Goal: Task Accomplishment & Management: Manage account settings

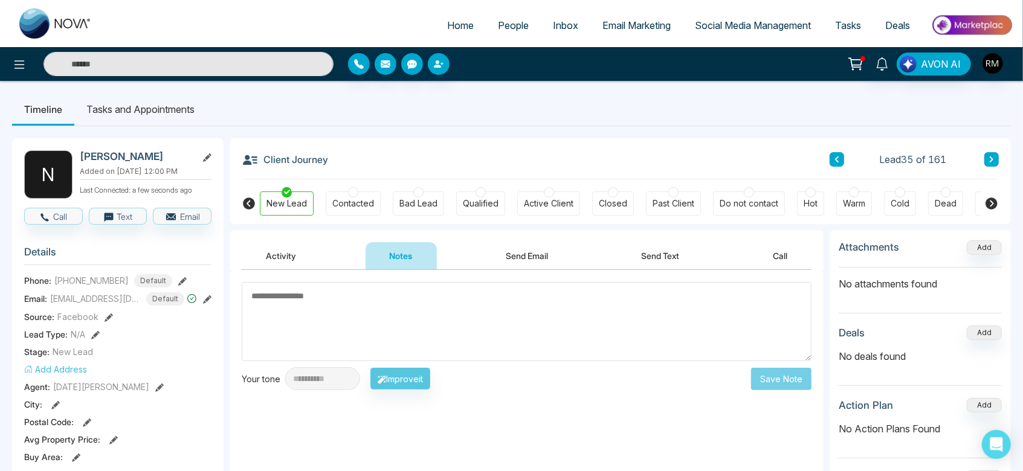
click at [421, 312] on textarea at bounding box center [527, 321] width 570 height 79
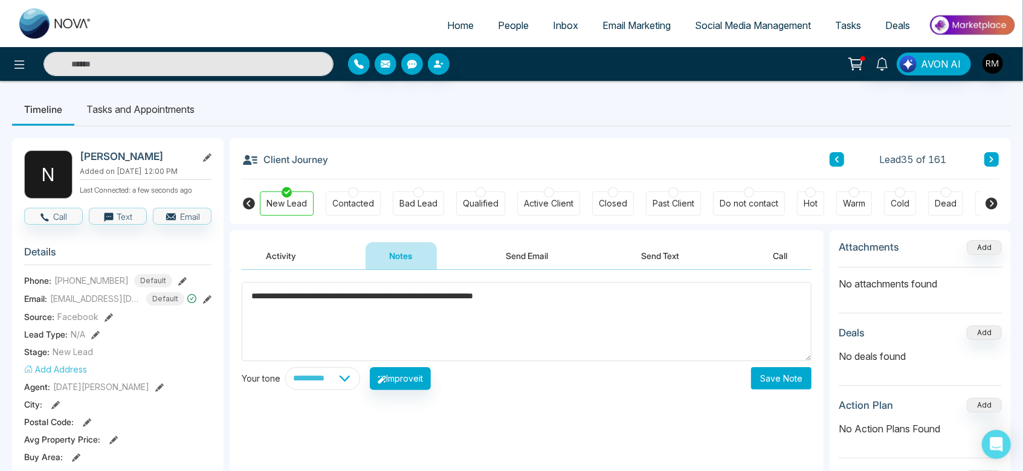
type textarea "**********"
click at [770, 381] on button "Save Note" at bounding box center [781, 378] width 60 height 22
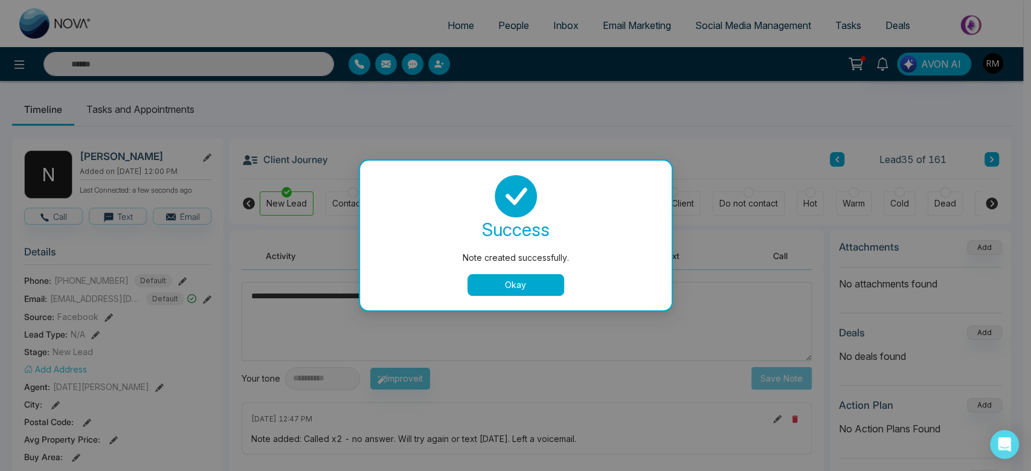
click at [486, 282] on button "Okay" at bounding box center [516, 285] width 97 height 22
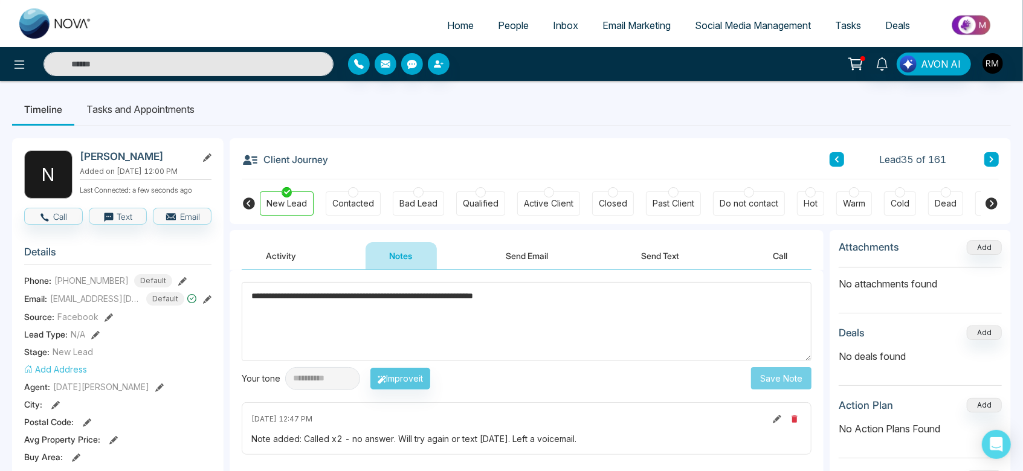
click at [375, 208] on div "Contacted" at bounding box center [353, 203] width 55 height 24
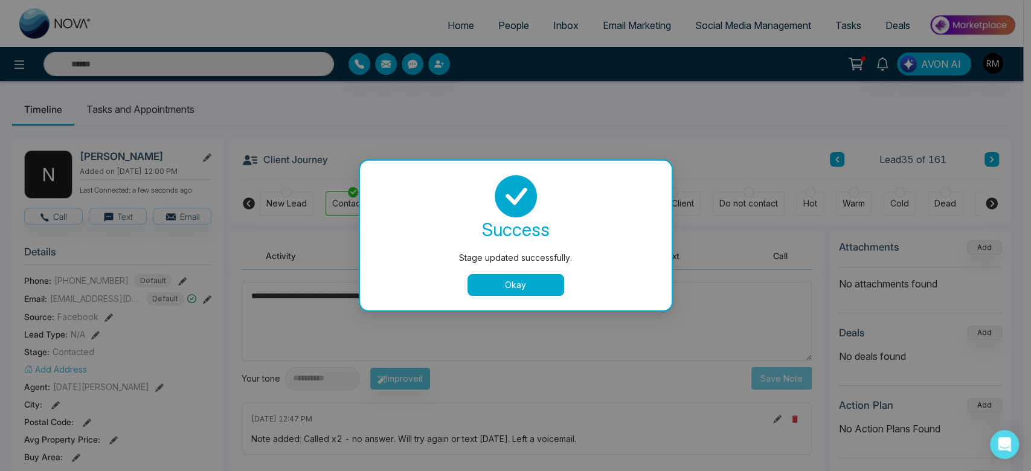
click at [550, 292] on button "Okay" at bounding box center [516, 285] width 97 height 22
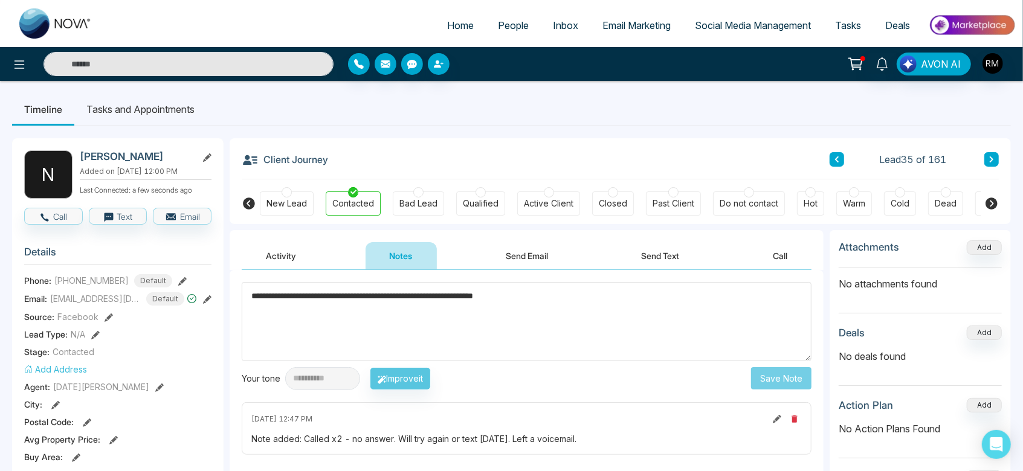
click at [987, 159] on button at bounding box center [991, 159] width 14 height 14
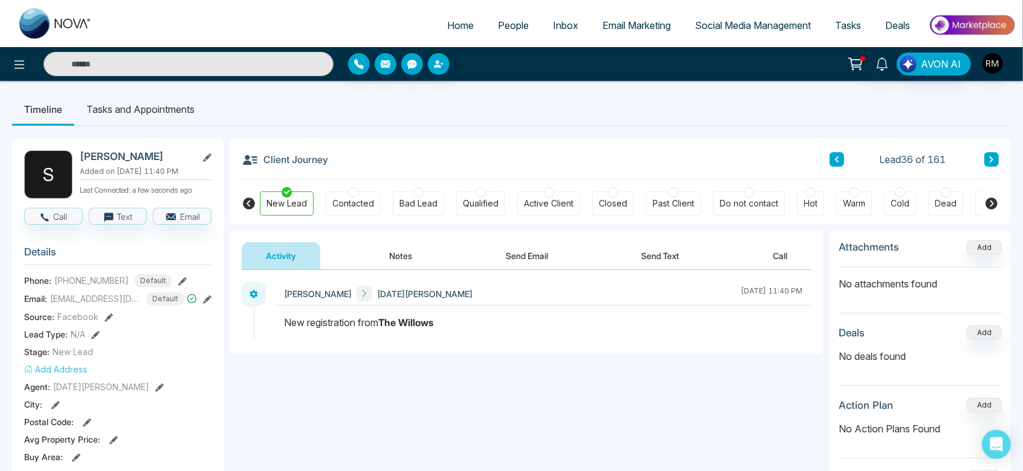
click at [367, 202] on div "Contacted" at bounding box center [353, 204] width 42 height 12
click at [403, 262] on button "Notes" at bounding box center [400, 255] width 71 height 27
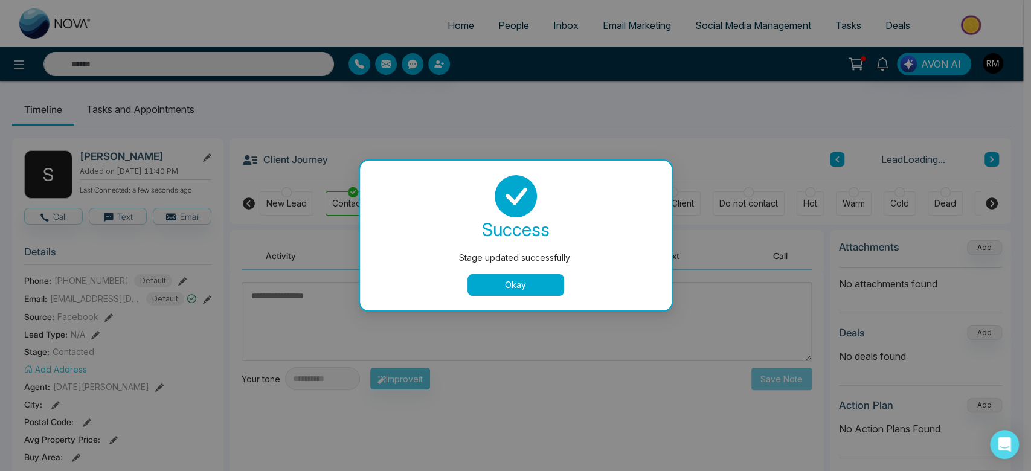
click at [513, 274] on button "Okay" at bounding box center [516, 285] width 97 height 22
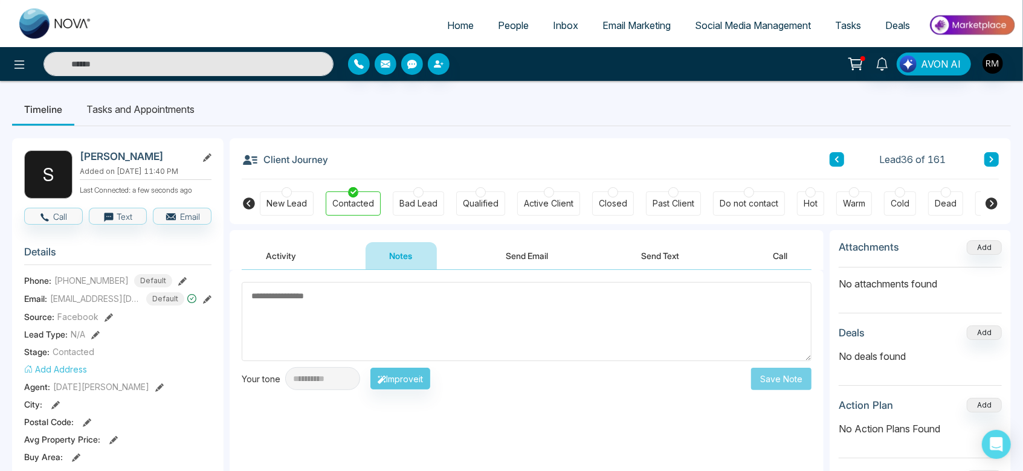
click at [418, 298] on textarea at bounding box center [527, 321] width 570 height 79
type textarea "*"
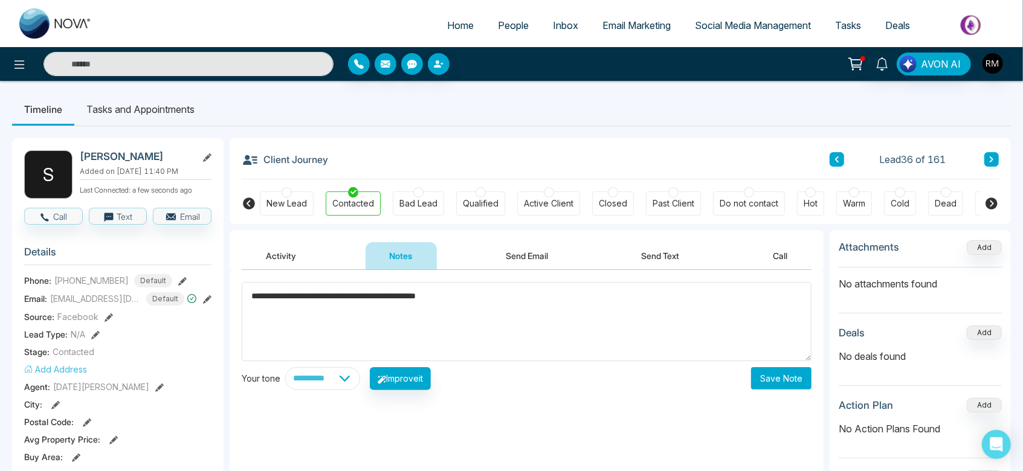
type textarea "**********"
click at [791, 388] on button "Save Note" at bounding box center [781, 378] width 60 height 22
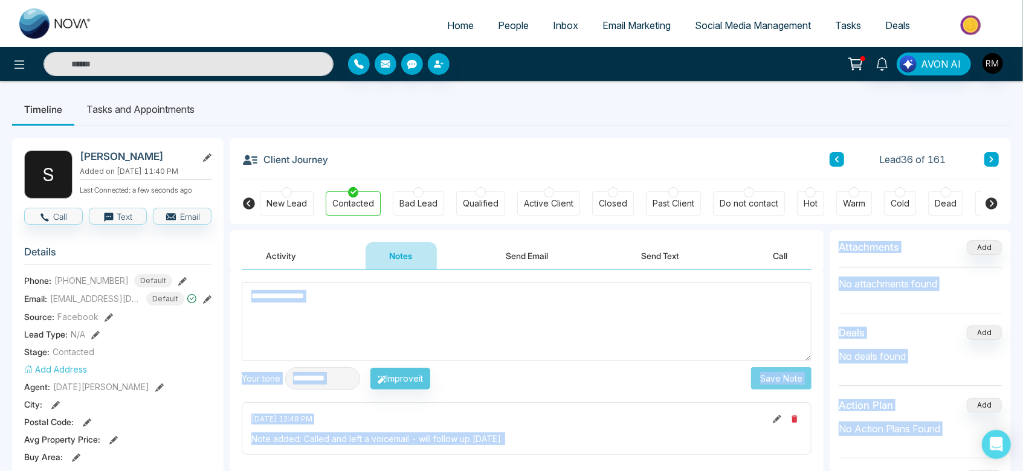
drag, startPoint x: 791, startPoint y: 388, endPoint x: 512, endPoint y: 297, distance: 293.0
click at [512, 297] on textarea at bounding box center [527, 321] width 570 height 79
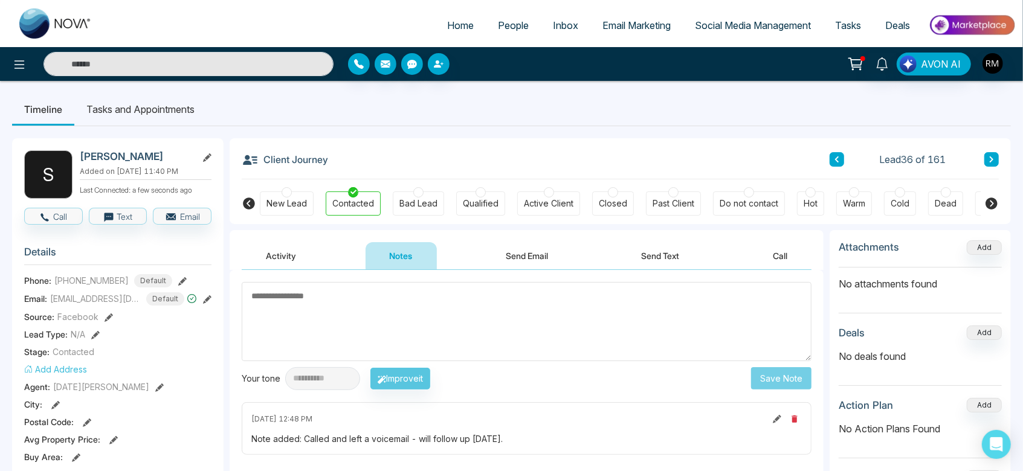
click at [992, 159] on icon at bounding box center [991, 159] width 4 height 6
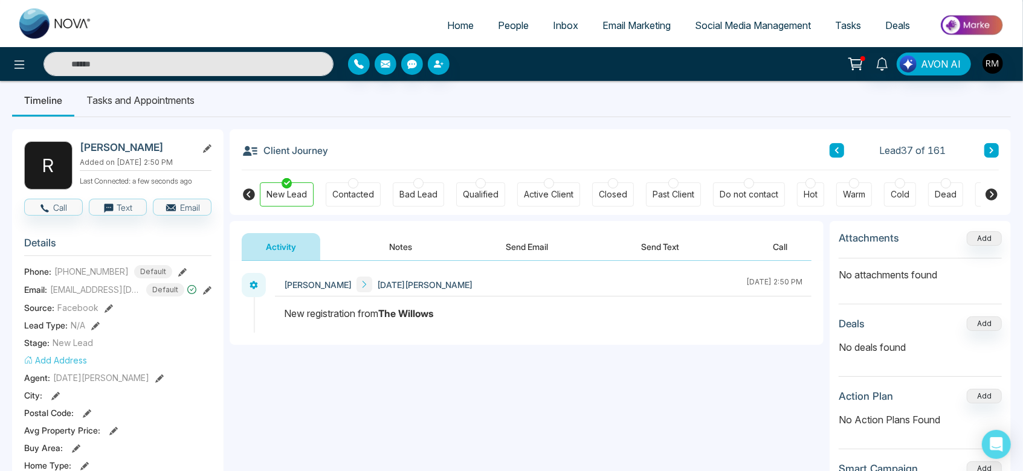
scroll to position [10, 0]
click at [409, 250] on button "Notes" at bounding box center [400, 246] width 71 height 27
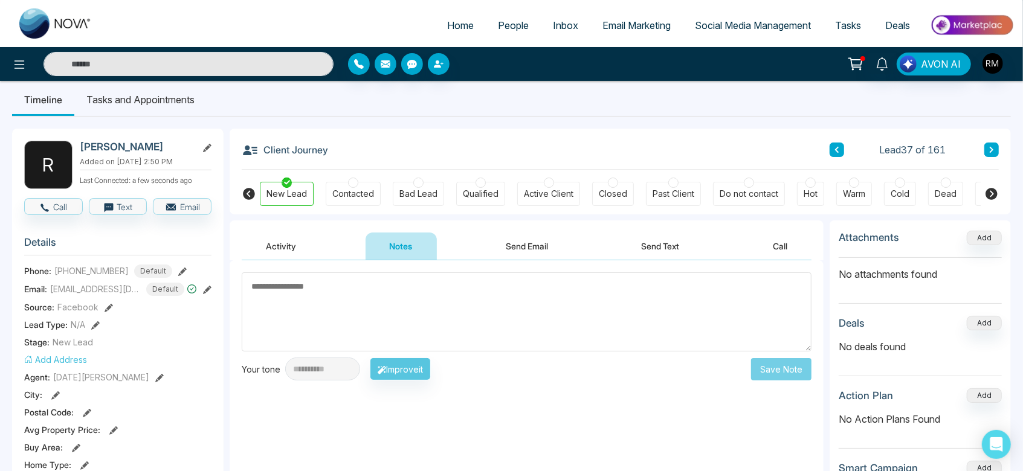
click at [407, 297] on textarea at bounding box center [527, 311] width 570 height 79
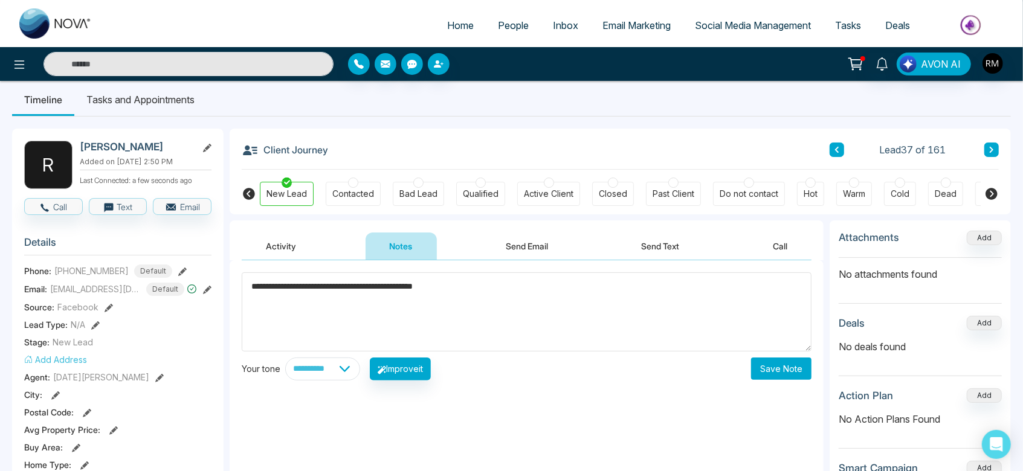
type textarea "**********"
click at [352, 185] on div at bounding box center [353, 183] width 10 height 10
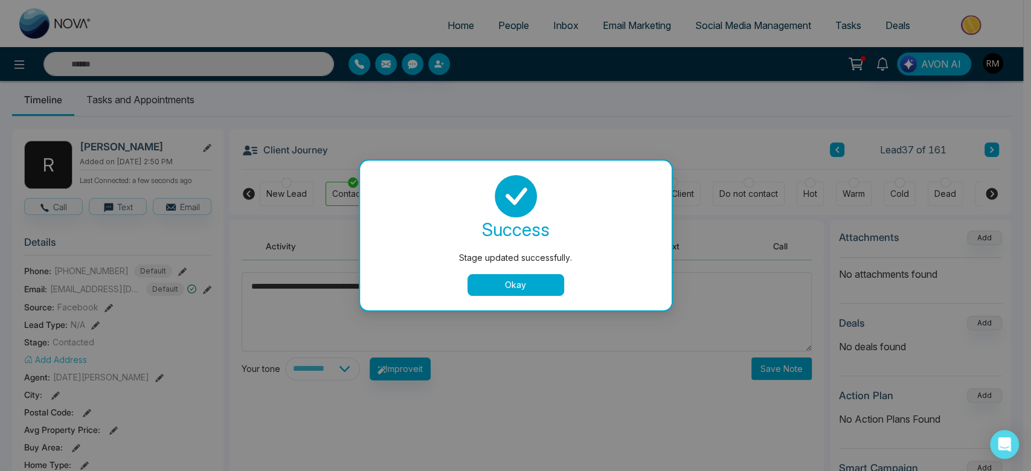
click at [544, 287] on button "Okay" at bounding box center [516, 285] width 97 height 22
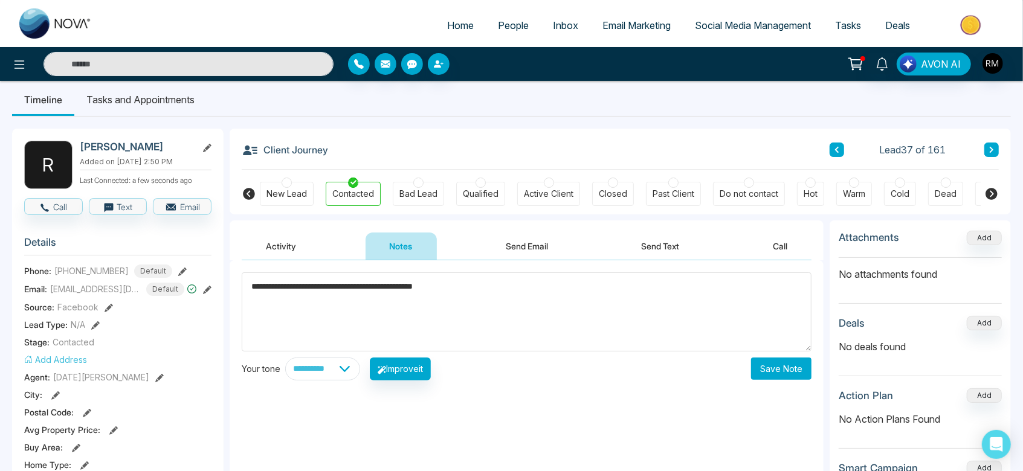
click at [776, 367] on button "Save Note" at bounding box center [781, 369] width 60 height 22
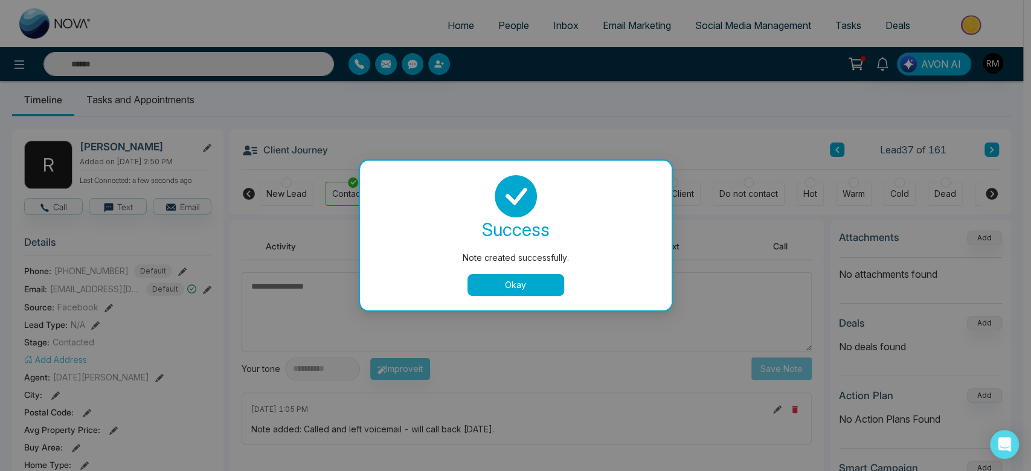
click at [544, 278] on button "Okay" at bounding box center [516, 285] width 97 height 22
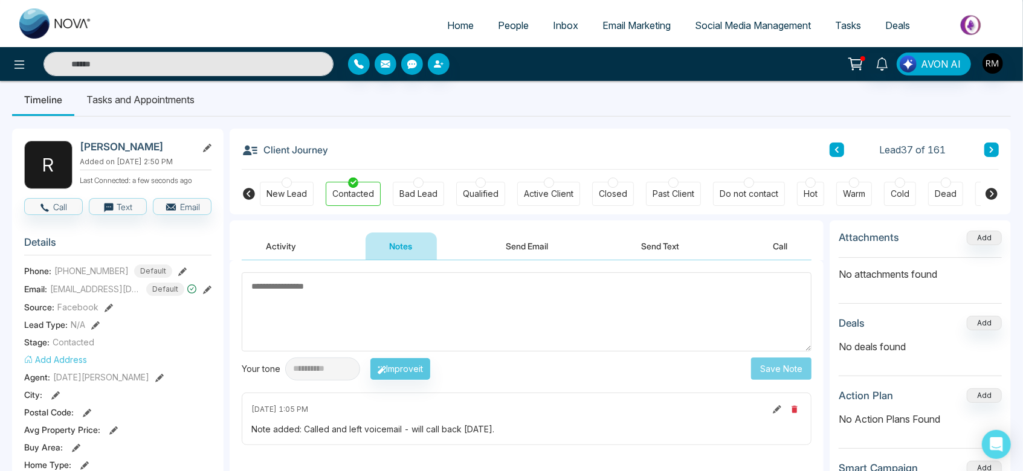
click at [991, 147] on icon at bounding box center [991, 150] width 4 height 6
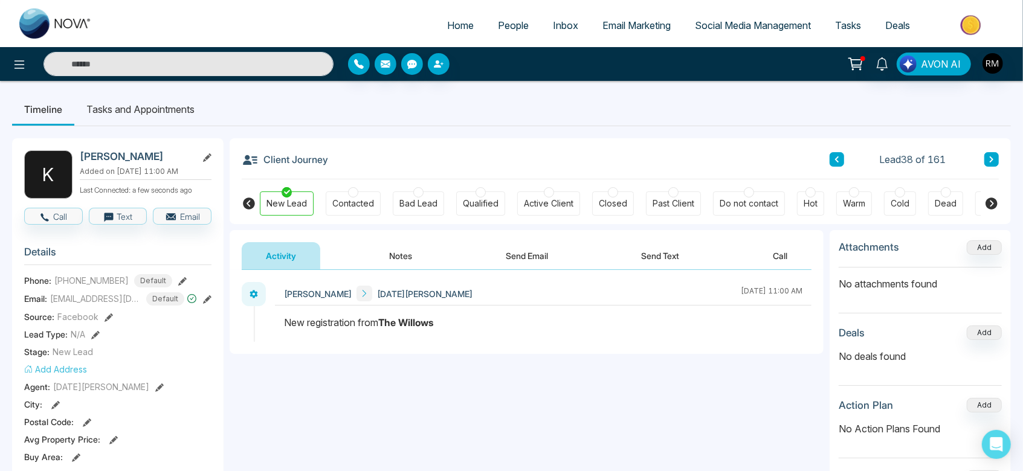
click at [376, 262] on button "Notes" at bounding box center [400, 255] width 71 height 27
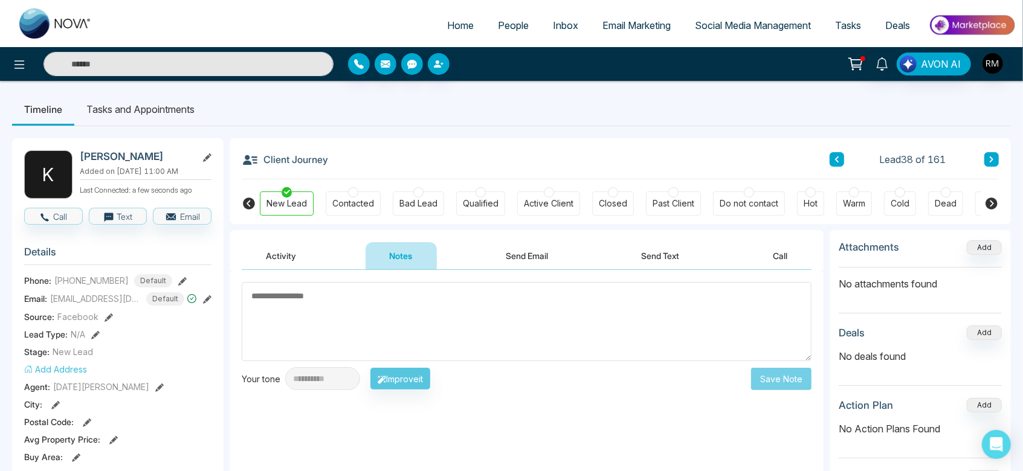
click at [358, 303] on textarea at bounding box center [527, 321] width 570 height 79
click at [483, 298] on textarea at bounding box center [527, 321] width 570 height 79
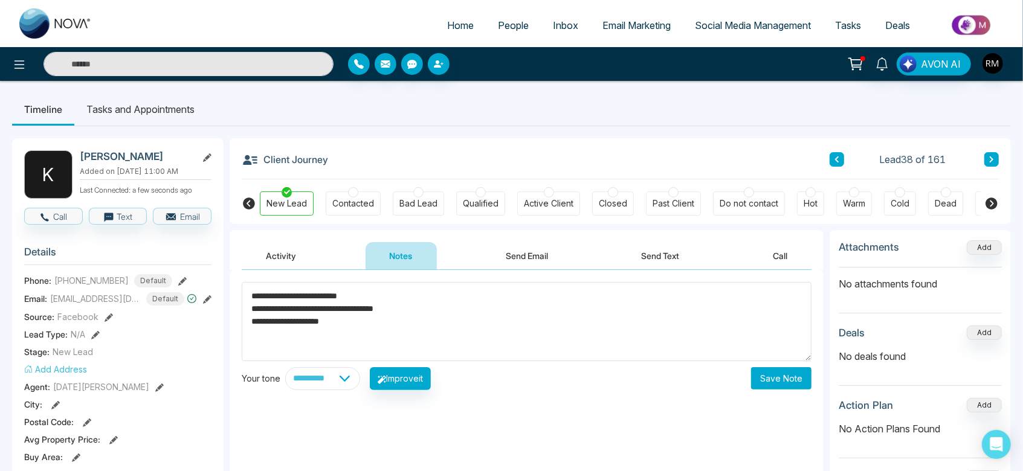
type textarea "**********"
click at [770, 375] on button "Save Note" at bounding box center [781, 378] width 60 height 22
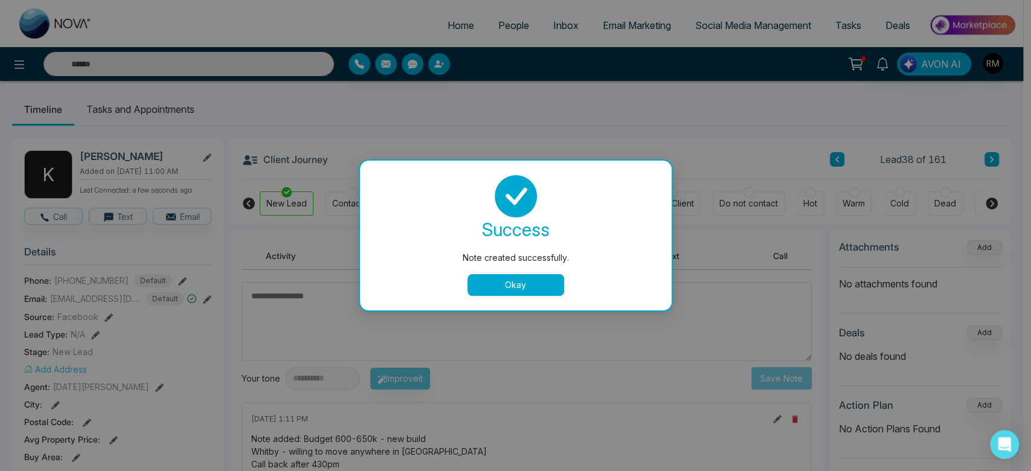
click at [518, 293] on button "Okay" at bounding box center [516, 285] width 97 height 22
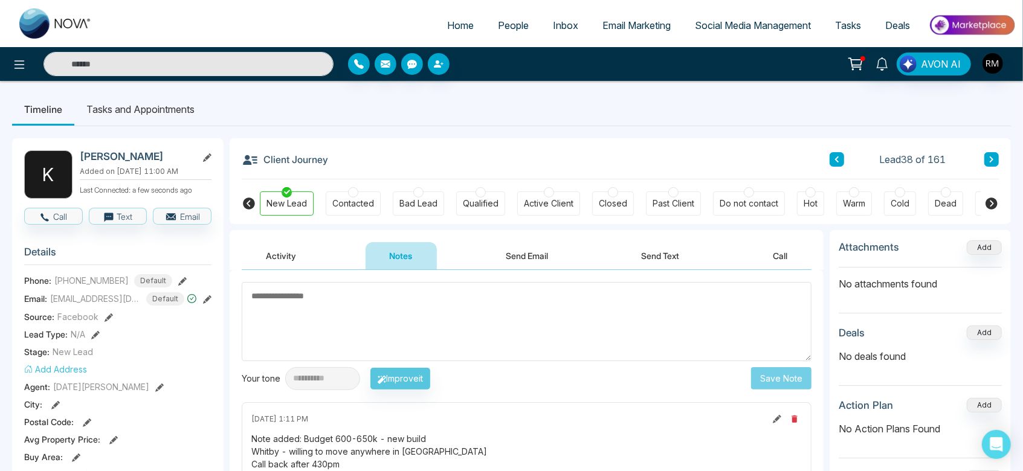
click at [812, 201] on div "Hot" at bounding box center [810, 204] width 14 height 12
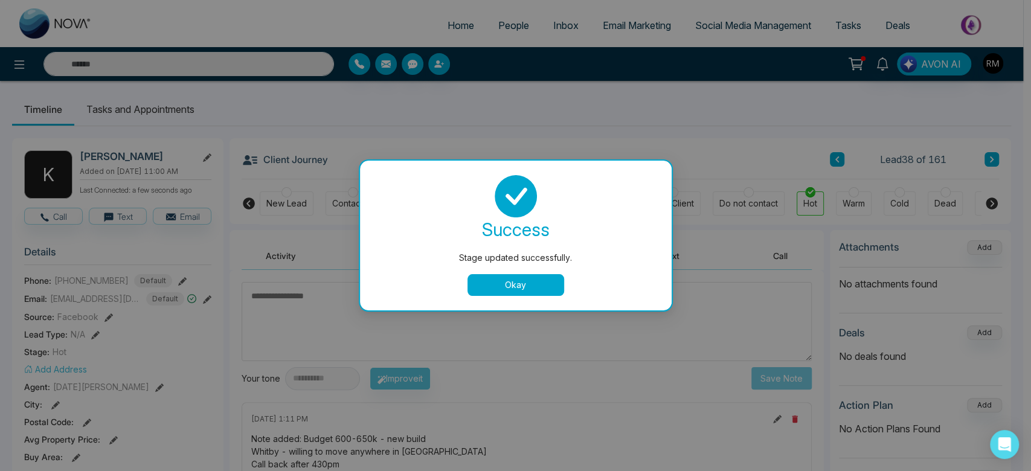
click at [506, 286] on button "Okay" at bounding box center [516, 285] width 97 height 22
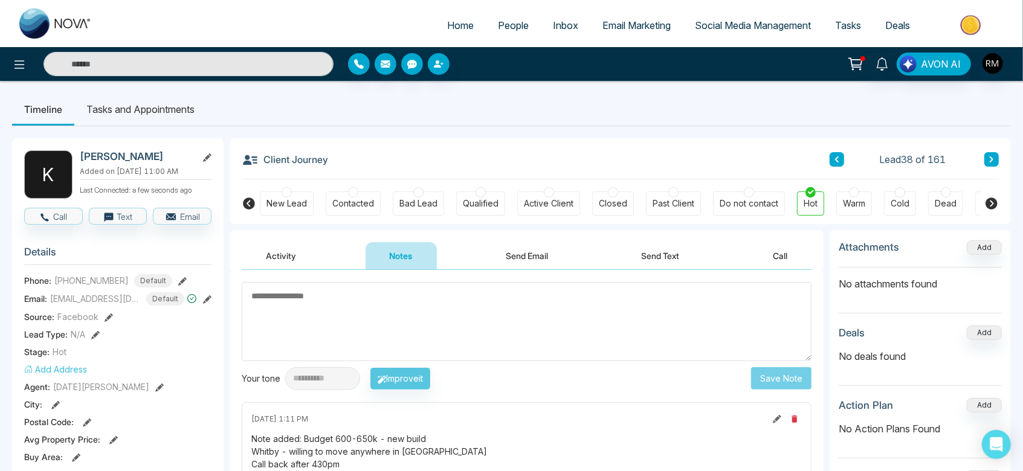
click at [995, 156] on button at bounding box center [991, 159] width 14 height 14
